Goal: Task Accomplishment & Management: Use online tool/utility

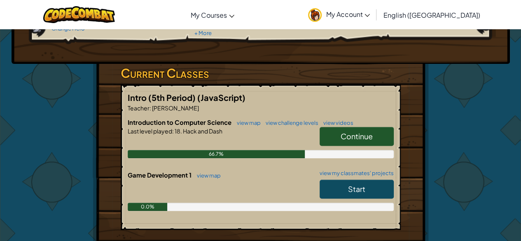
scroll to position [106, 0]
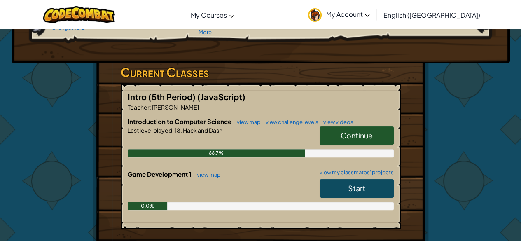
click at [353, 131] on span "Continue" at bounding box center [357, 135] width 32 height 9
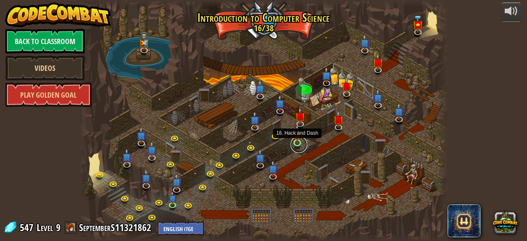
click at [297, 145] on link at bounding box center [299, 144] width 16 height 16
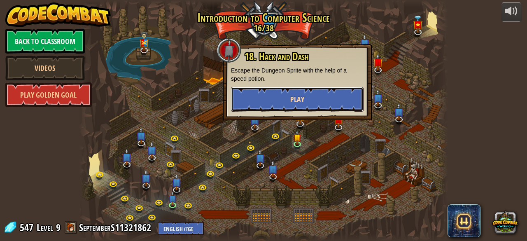
click at [306, 102] on button "Play" at bounding box center [297, 99] width 133 height 25
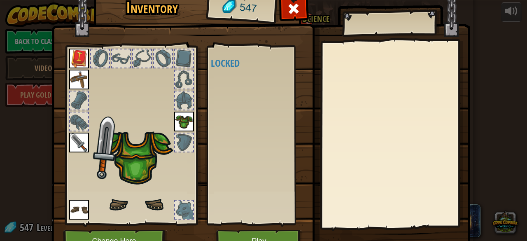
scroll to position [37, 0]
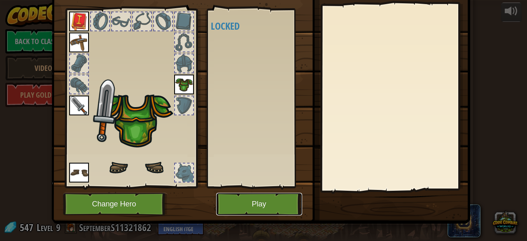
click at [251, 195] on button "Play" at bounding box center [259, 204] width 86 height 23
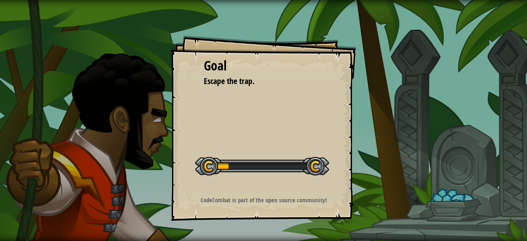
click at [291, 151] on div "Start Level" at bounding box center [262, 165] width 134 height 33
click at [308, 146] on div "Goal Escape the trap. Start Level Error loading from server. Try refreshing the…" at bounding box center [263, 127] width 185 height 185
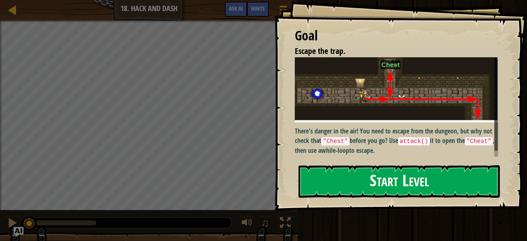
click at [346, 178] on button "Start Level" at bounding box center [399, 181] width 201 height 33
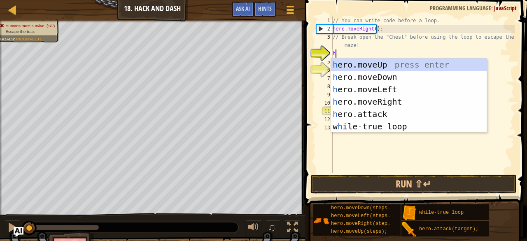
scroll to position [4, 0]
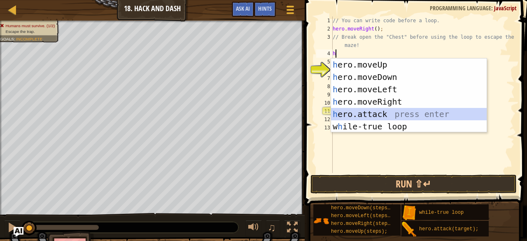
click at [370, 116] on div "h ero.moveUp press enter h ero.moveDown press enter h ero.moveLeft press enter …" at bounding box center [409, 108] width 156 height 99
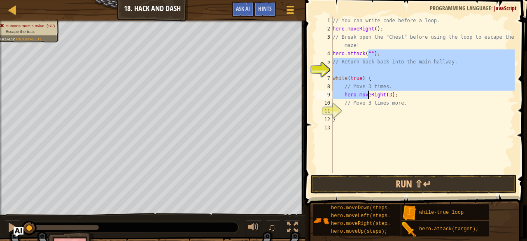
click at [368, 95] on div "// You can write code before a loop. hero . moveRight ( ) ; // Break open the "…" at bounding box center [423, 102] width 184 height 173
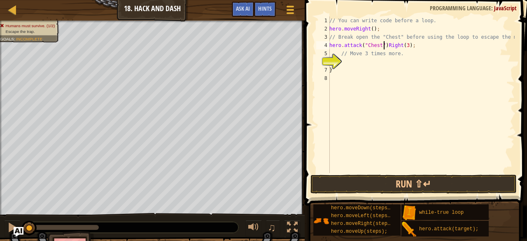
scroll to position [4, 2]
click at [354, 56] on div "// You can write code before a loop. hero . moveRight ( ) ; // Break open the "…" at bounding box center [421, 102] width 187 height 173
type textarea "R"
type textarea "w"
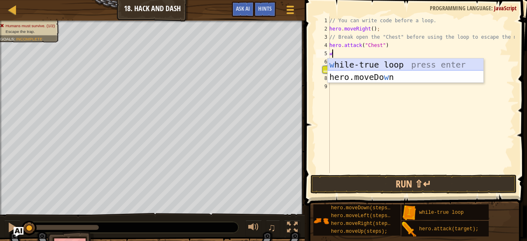
click at [375, 63] on div "w [PERSON_NAME]-true loop press enter hero.moveDo w n press enter" at bounding box center [406, 83] width 156 height 49
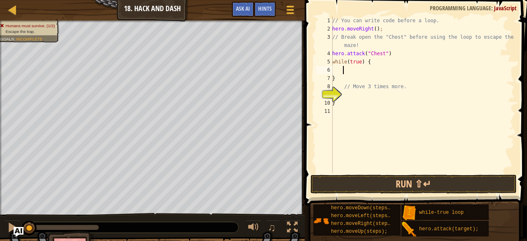
click at [399, 47] on div "// You can write code before a loop. hero . moveRight ( ) ; // Break open the "…" at bounding box center [423, 102] width 184 height 173
click at [389, 51] on div "// You can write code before a loop. hero . moveRight ( ) ; // Break open the "…" at bounding box center [423, 102] width 184 height 173
type textarea "hero.attack("Chest")"
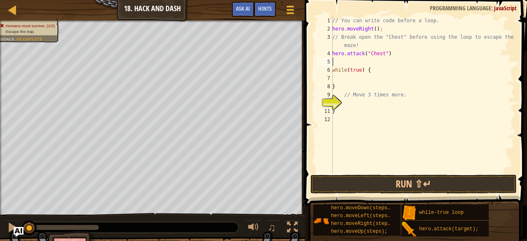
type textarea "h"
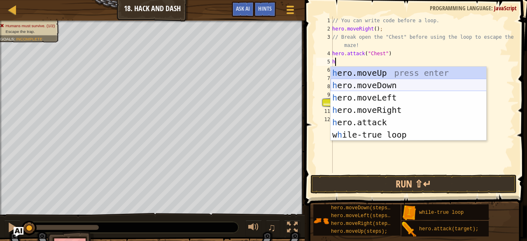
click at [376, 86] on div "h ero.moveUp press enter h ero.moveDown press enter h ero.moveLeft press enter …" at bounding box center [409, 116] width 156 height 99
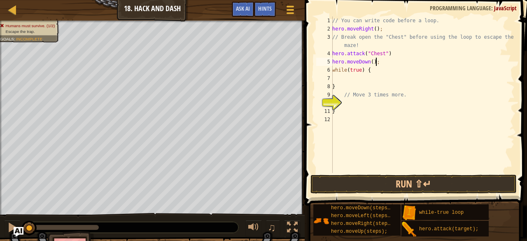
click at [369, 70] on div "// You can write code before a loop. hero . moveRight ( ) ; // Break open the "…" at bounding box center [423, 102] width 184 height 173
type textarea "while(true) {"
click at [351, 75] on div "// You can write code before a loop. hero . moveRight ( ) ; // Break open the "…" at bounding box center [423, 102] width 184 height 173
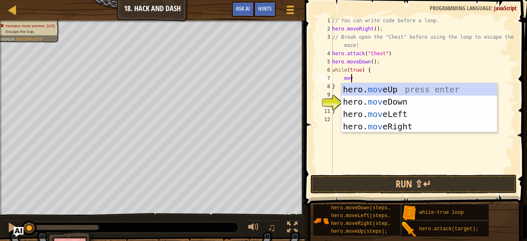
type textarea "move"
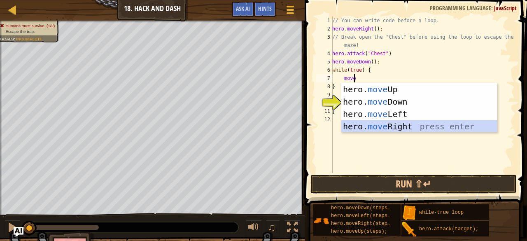
click at [379, 126] on div "hero. move Up press enter hero. move Down press enter hero. move Left press ent…" at bounding box center [420, 120] width 156 height 74
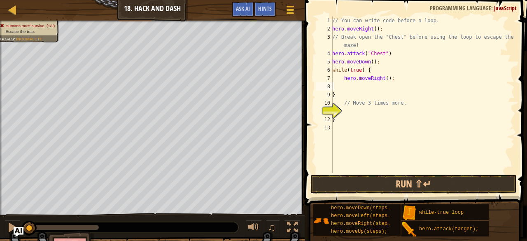
scroll to position [4, 0]
click at [384, 76] on div "// You can write code before a loop. hero . moveRight ( ) ; // Break open the "…" at bounding box center [423, 102] width 184 height 173
click at [401, 69] on div "// You can write code before a loop. hero . moveRight ( ) ; // Break open the "…" at bounding box center [423, 102] width 184 height 173
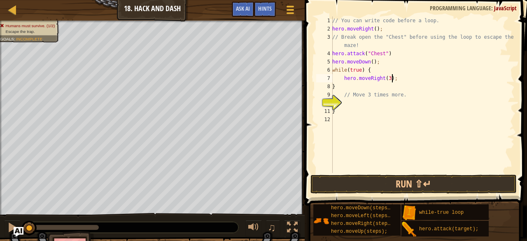
click at [393, 80] on div "// You can write code before a loop. hero . moveRight ( ) ; // Break open the "…" at bounding box center [423, 102] width 184 height 173
type textarea "hero.moveRight(3);"
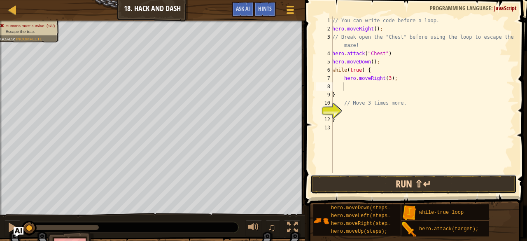
click at [374, 178] on button "Run ⇧↵" at bounding box center [414, 184] width 206 height 19
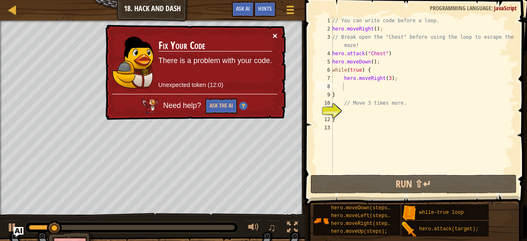
click at [277, 36] on button "×" at bounding box center [275, 35] width 5 height 9
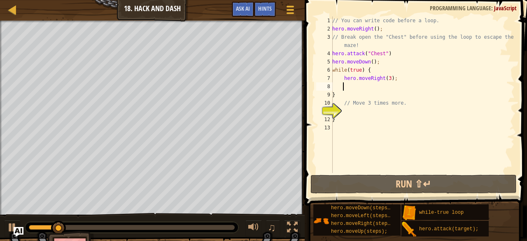
scroll to position [4, 0]
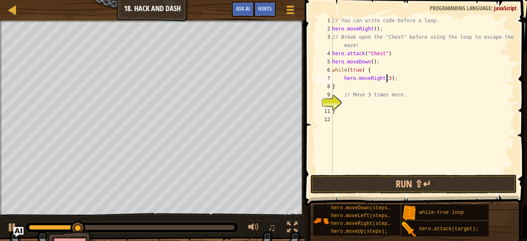
click at [386, 77] on div "// You can write code before a loop. hero . moveRight ( ) ; // Break open the "…" at bounding box center [423, 102] width 184 height 173
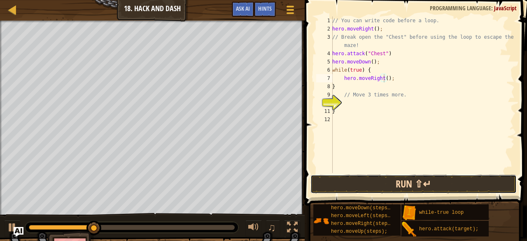
click at [414, 189] on button "Run ⇧↵" at bounding box center [414, 184] width 206 height 19
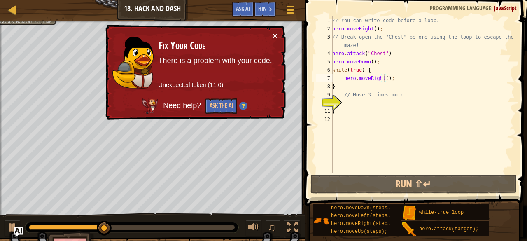
click at [276, 34] on button "×" at bounding box center [275, 35] width 5 height 9
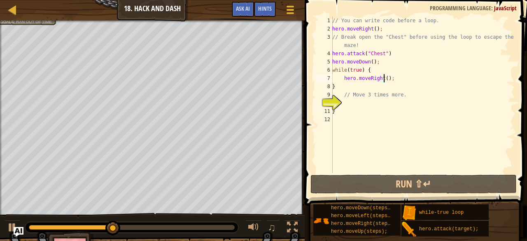
click at [396, 80] on div "// You can write code before a loop. hero . moveRight ( ) ; // Break open the "…" at bounding box center [423, 102] width 184 height 173
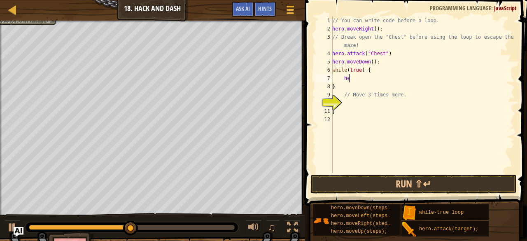
type textarea "h"
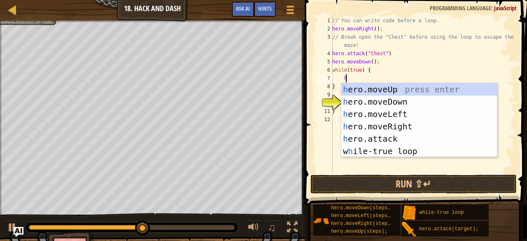
scroll to position [4, 1]
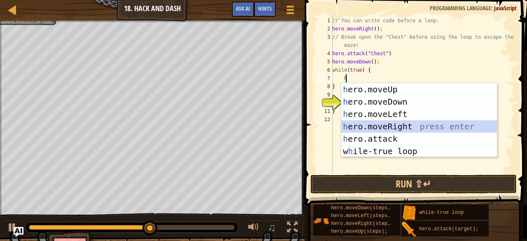
click at [393, 128] on div "h ero.moveUp press enter h ero.moveDown press enter h ero.moveLeft press enter …" at bounding box center [420, 132] width 156 height 99
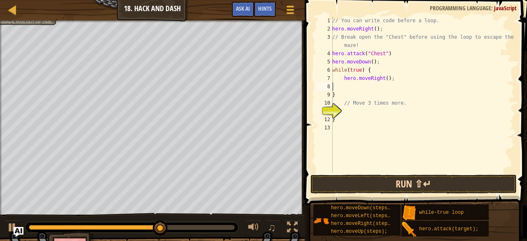
scroll to position [4, 0]
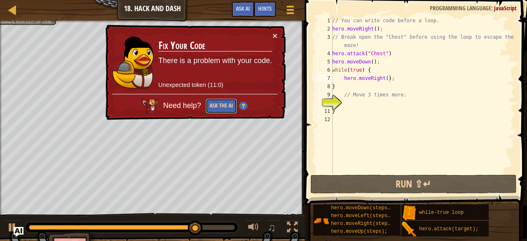
click at [222, 107] on button "Ask the AI" at bounding box center [222, 105] width 32 height 15
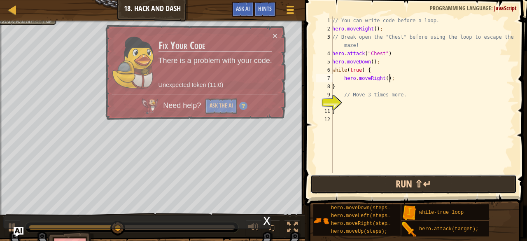
drag, startPoint x: 393, startPoint y: 187, endPoint x: 382, endPoint y: 179, distance: 13.3
click at [382, 179] on button "Run ⇧↵" at bounding box center [414, 184] width 206 height 19
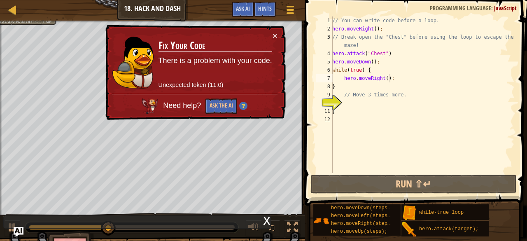
click at [243, 103] on img at bounding box center [243, 106] width 8 height 8
click at [275, 33] on button "×" at bounding box center [275, 35] width 5 height 9
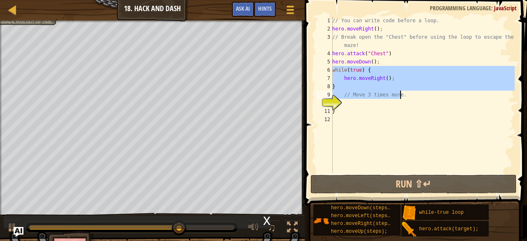
drag, startPoint x: 334, startPoint y: 71, endPoint x: 402, endPoint y: 93, distance: 71.7
click at [402, 93] on div "// You can write code before a loop. hero . moveRight ( ) ; // Break open the "…" at bounding box center [423, 102] width 184 height 173
type textarea "} // Move 3 times more."
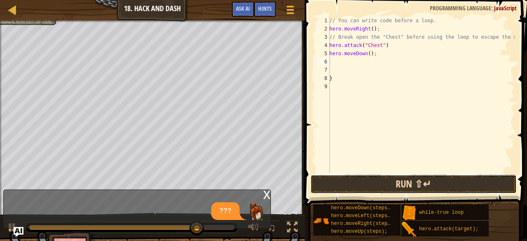
click at [369, 182] on button "Run ⇧↵" at bounding box center [414, 184] width 206 height 19
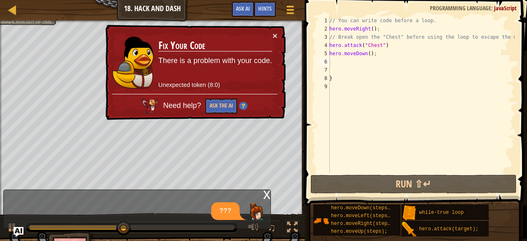
click at [278, 32] on div "× Fix Your Code There is a problem with your code. Unexpected token (8:0) Need …" at bounding box center [195, 73] width 182 height 96
click at [276, 35] on button "×" at bounding box center [275, 35] width 5 height 9
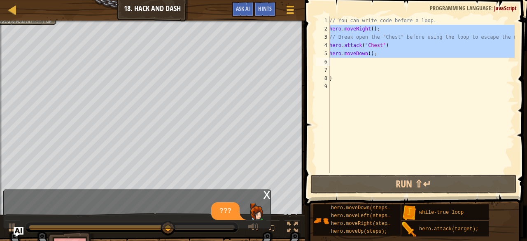
drag, startPoint x: 330, startPoint y: 30, endPoint x: 385, endPoint y: 64, distance: 64.2
click at [385, 64] on div "// You can write code before a loop. hero . moveRight ( ) ; // Break open the "…" at bounding box center [421, 102] width 187 height 173
type textarea "hero.moveDown();"
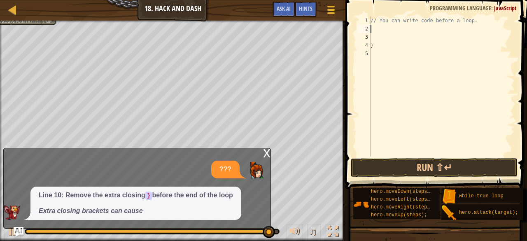
click at [377, 46] on div "// You can write code before a loop. }" at bounding box center [442, 94] width 146 height 157
type textarea "}"
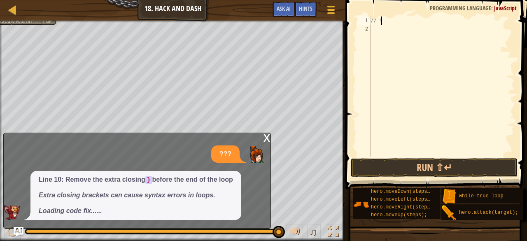
type textarea "/"
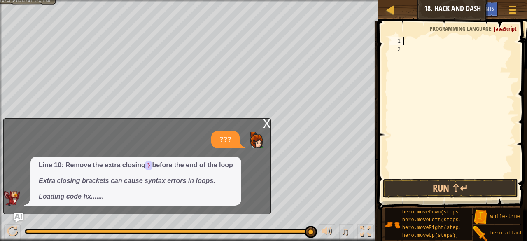
click at [264, 127] on div "x" at bounding box center [266, 123] width 7 height 8
